Goal: Answer question/provide support: Ask a question

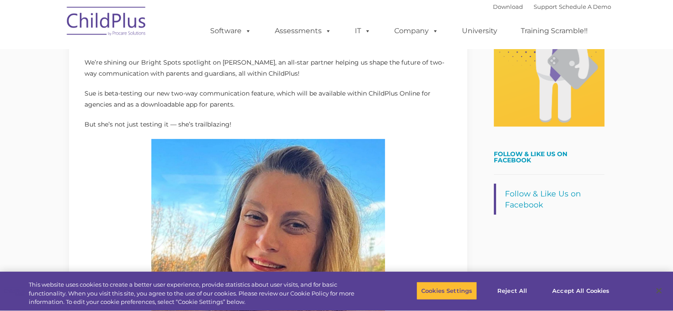
type input ""
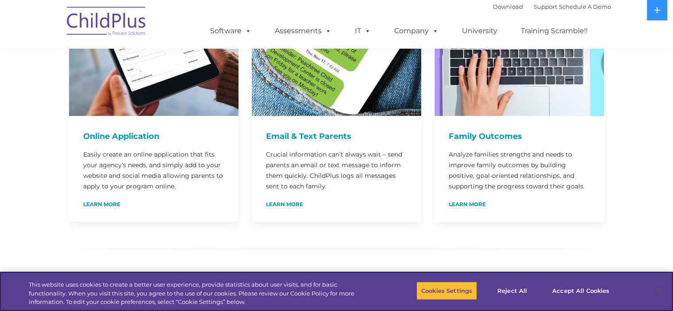
scroll to position [553, 0]
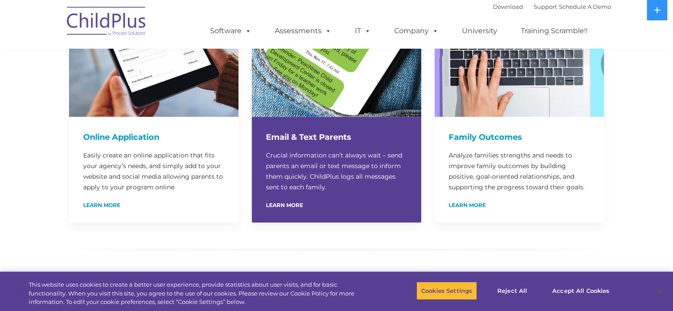
click at [288, 200] on div "Email & Text Parents Crucial information can’t always wait – send parents an em…" at bounding box center [337, 170] width 170 height 106
click at [286, 189] on div "Email & Text Parents Crucial information can’t always wait – send parents an em…" at bounding box center [337, 170] width 170 height 106
click at [285, 203] on link "Learn More" at bounding box center [284, 205] width 37 height 5
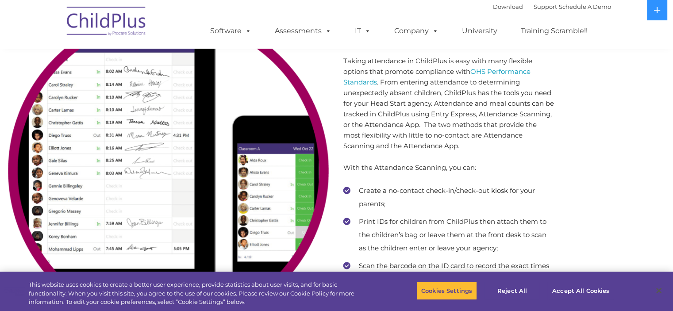
scroll to position [5480, 0]
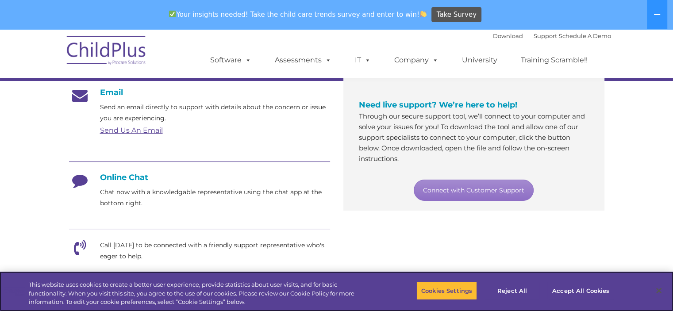
scroll to position [154, 0]
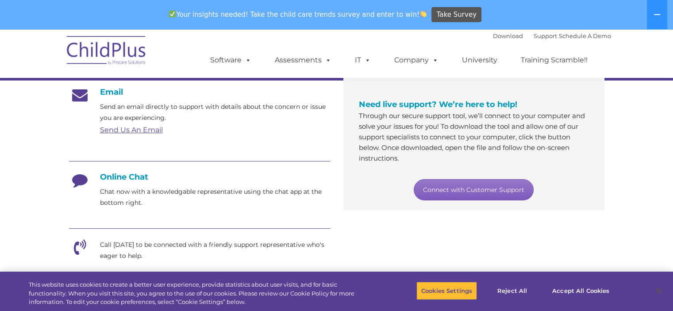
click at [438, 186] on link "Connect with Customer Support" at bounding box center [474, 189] width 120 height 21
click at [117, 178] on h4 "Online Chat" at bounding box center [199, 177] width 261 height 10
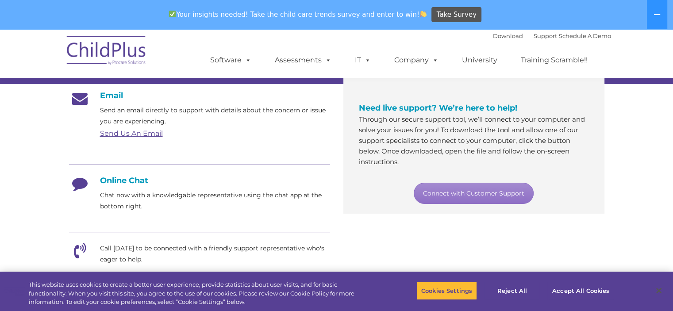
scroll to position [0, 0]
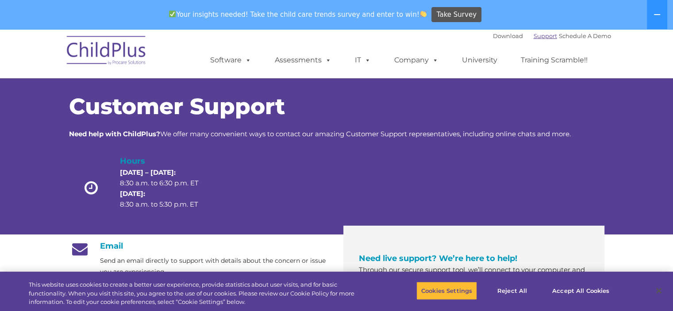
click at [534, 36] on link "Support" at bounding box center [545, 35] width 23 height 7
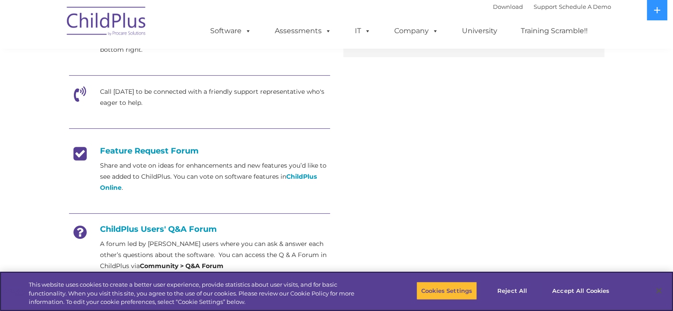
scroll to position [282, 0]
